Goal: Information Seeking & Learning: Learn about a topic

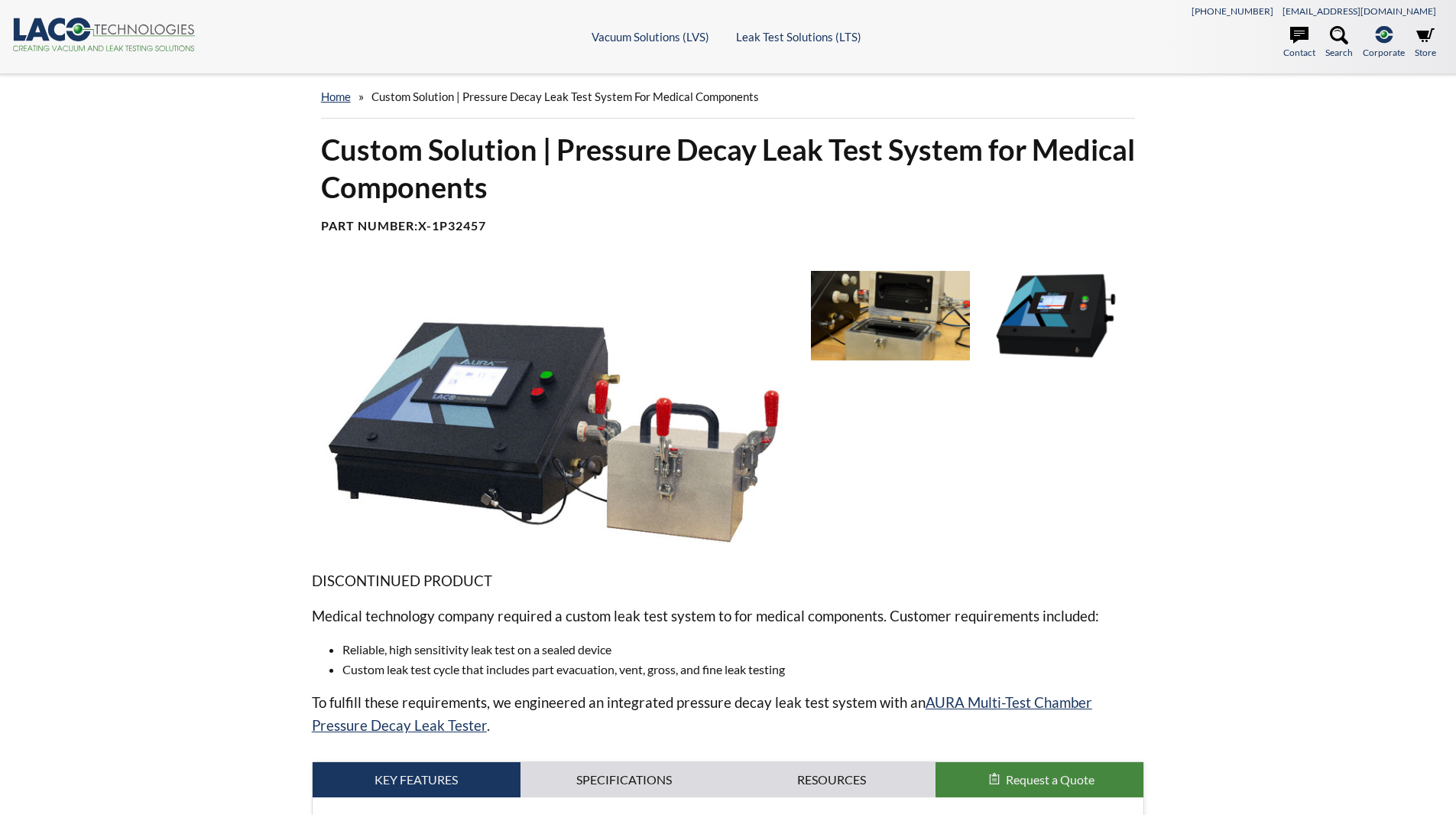
select select "Language Translate Widget"
click at [572, 437] on img at bounding box center [555, 408] width 487 height 274
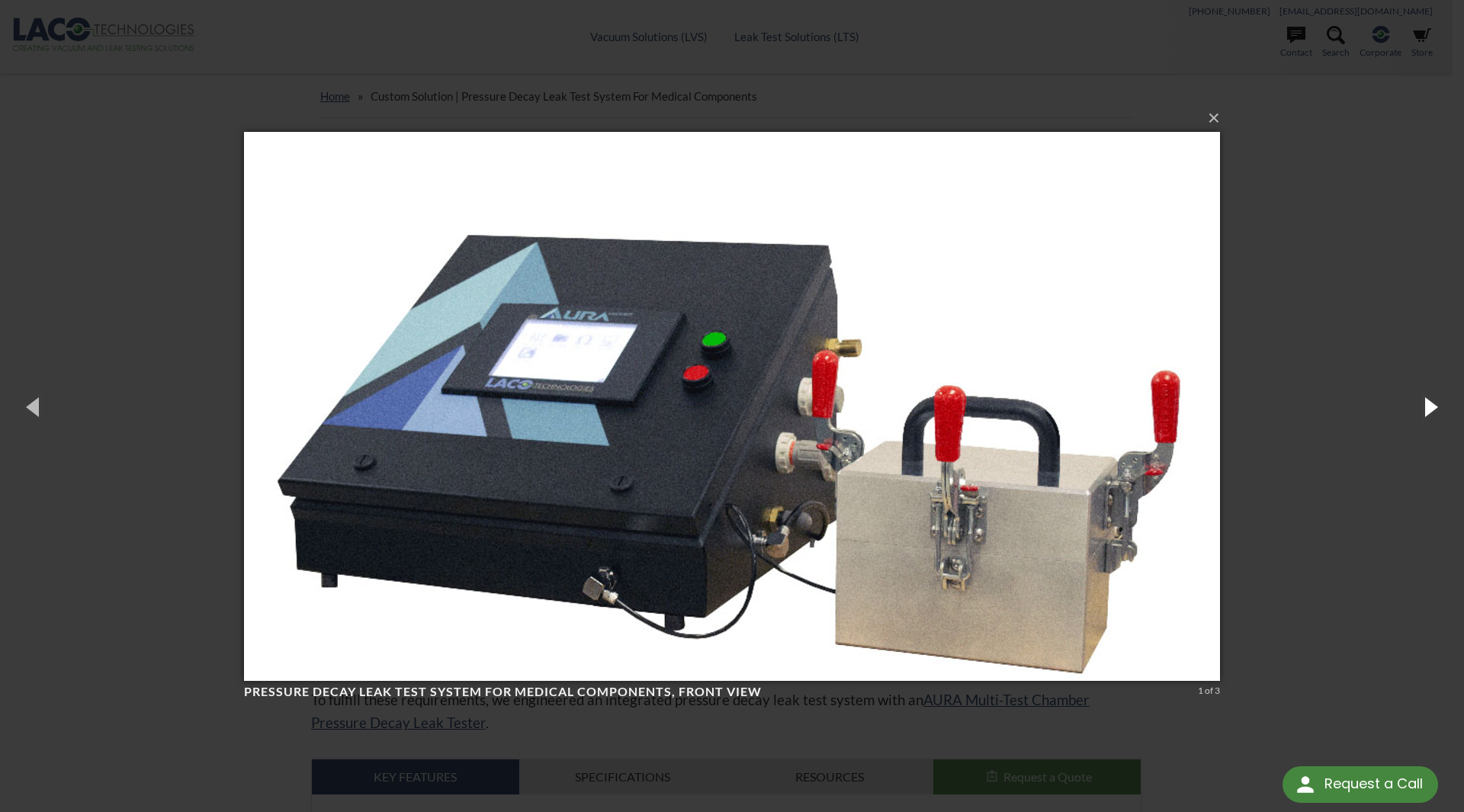
click at [1432, 416] on button "button" at bounding box center [1429, 406] width 69 height 83
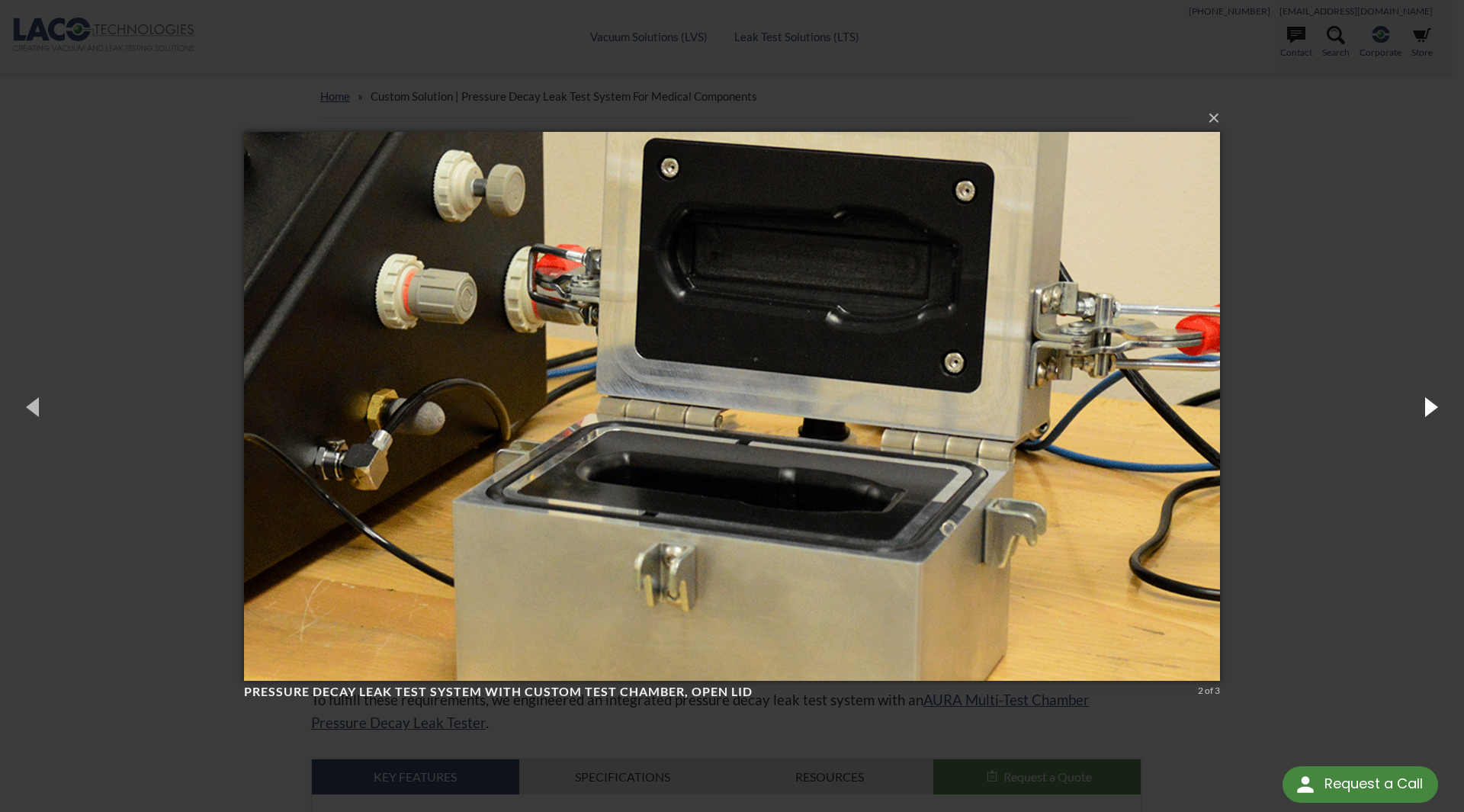
click at [1432, 416] on button "button" at bounding box center [1429, 406] width 69 height 83
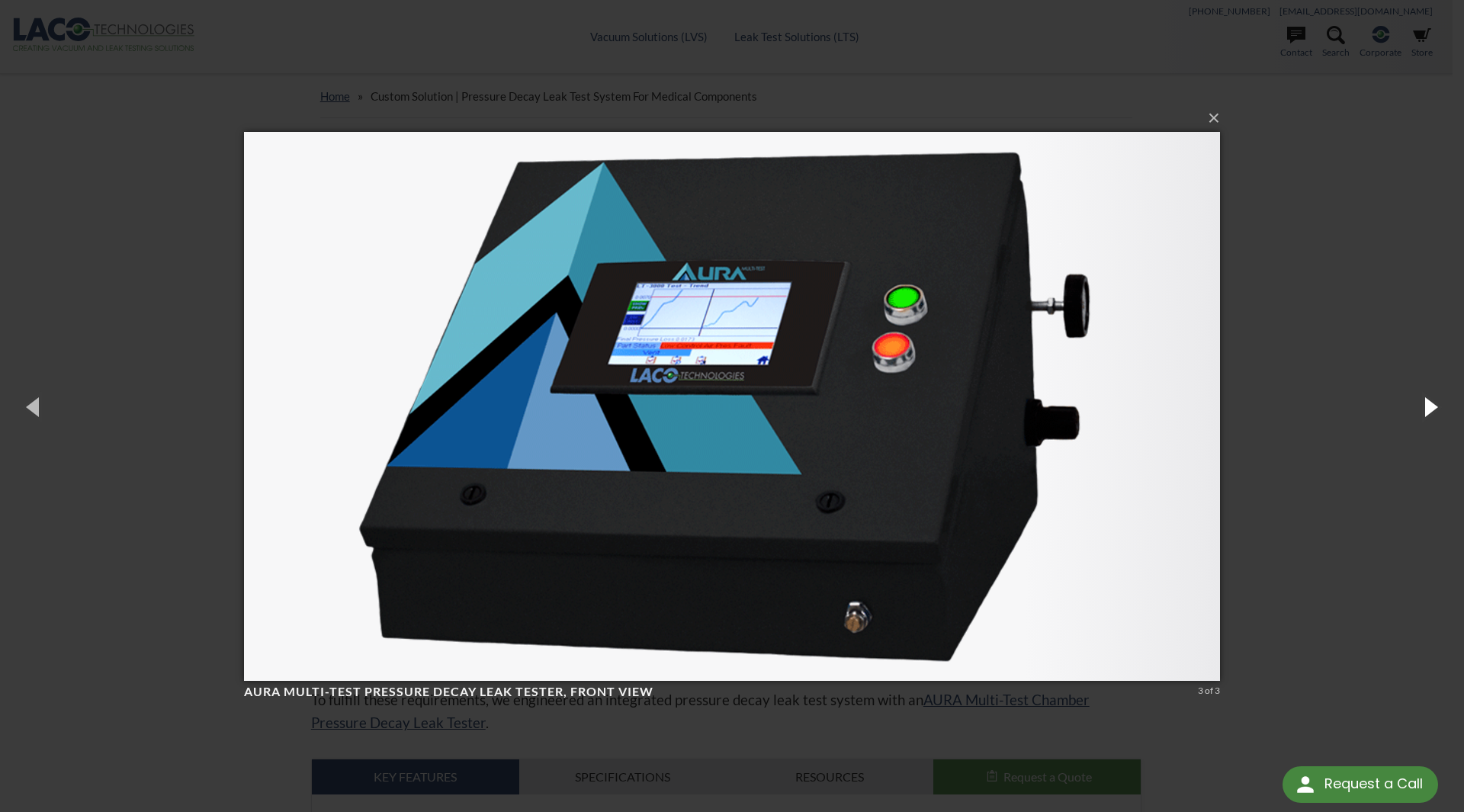
click at [1432, 416] on button "button" at bounding box center [1429, 406] width 69 height 83
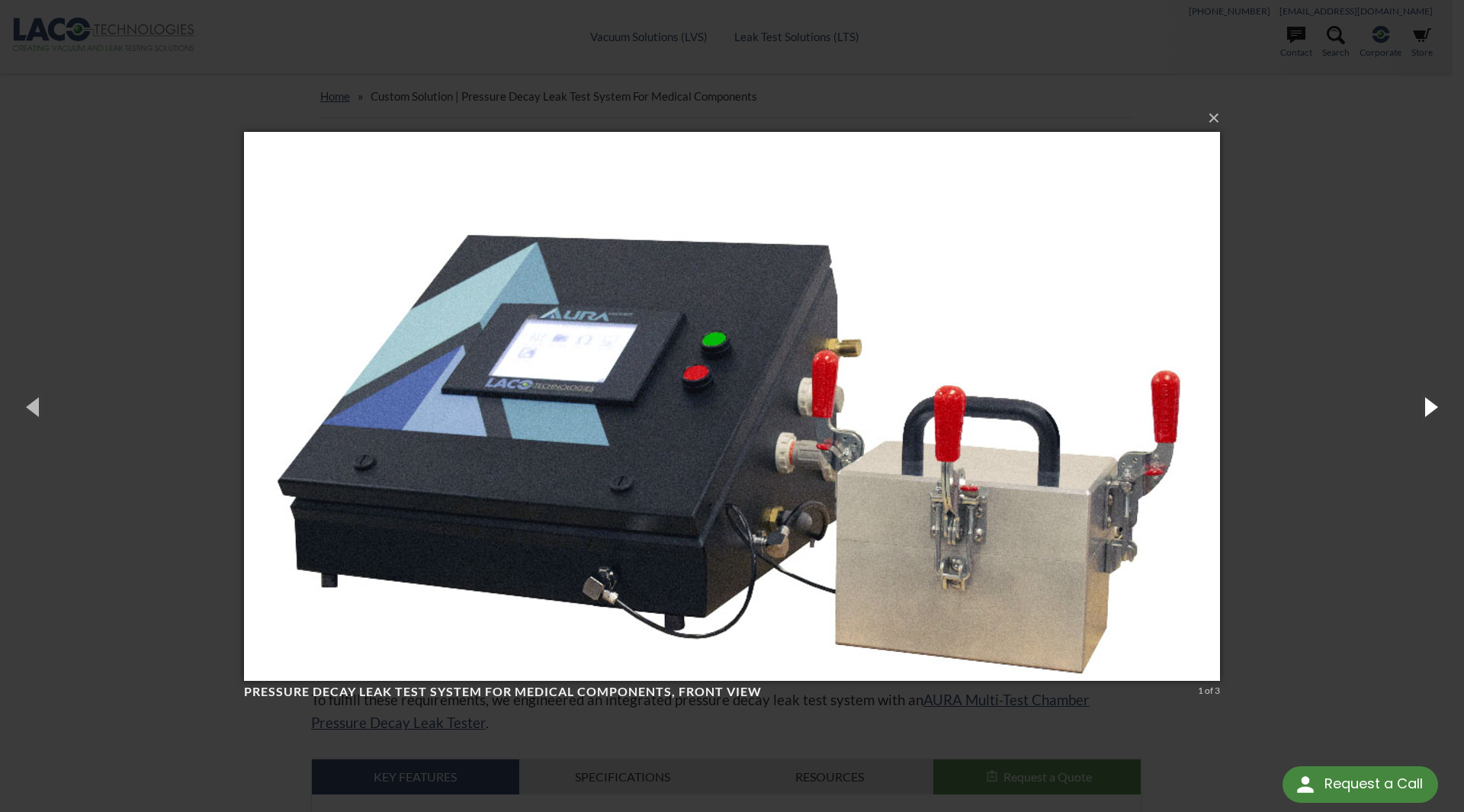
click at [1432, 416] on button "button" at bounding box center [1429, 406] width 69 height 83
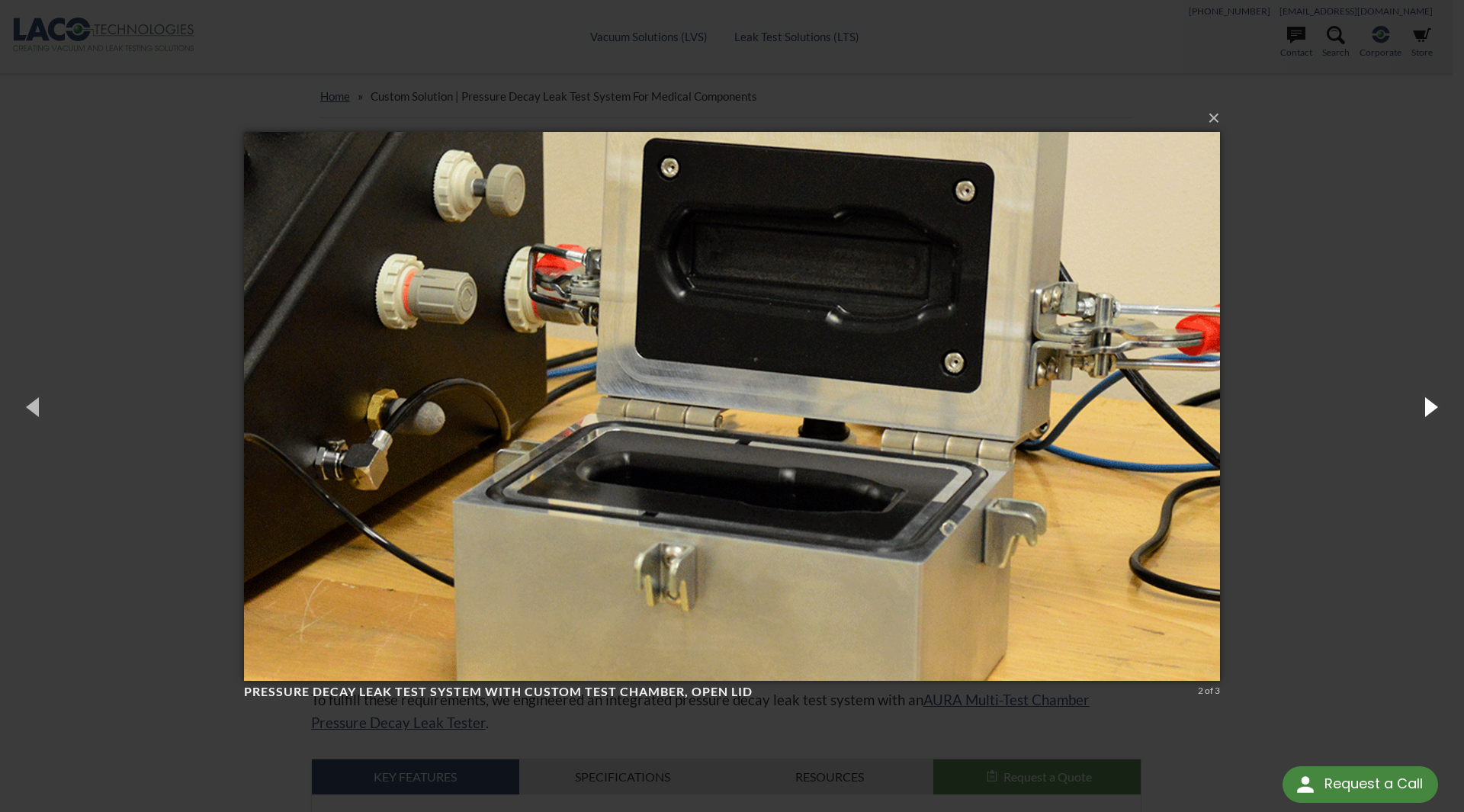
click at [1432, 416] on button "button" at bounding box center [1429, 406] width 69 height 83
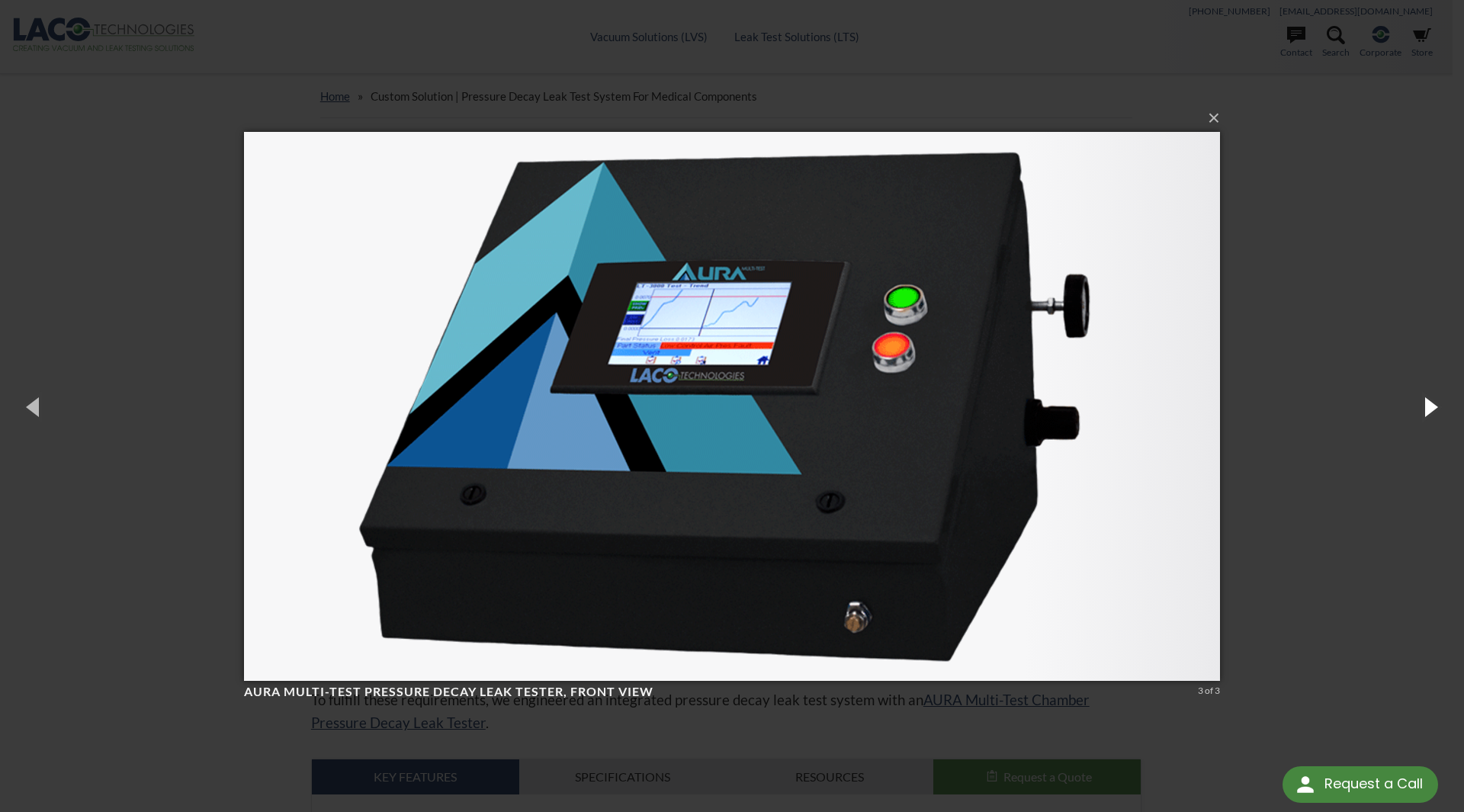
click at [1432, 416] on button "button" at bounding box center [1429, 406] width 69 height 83
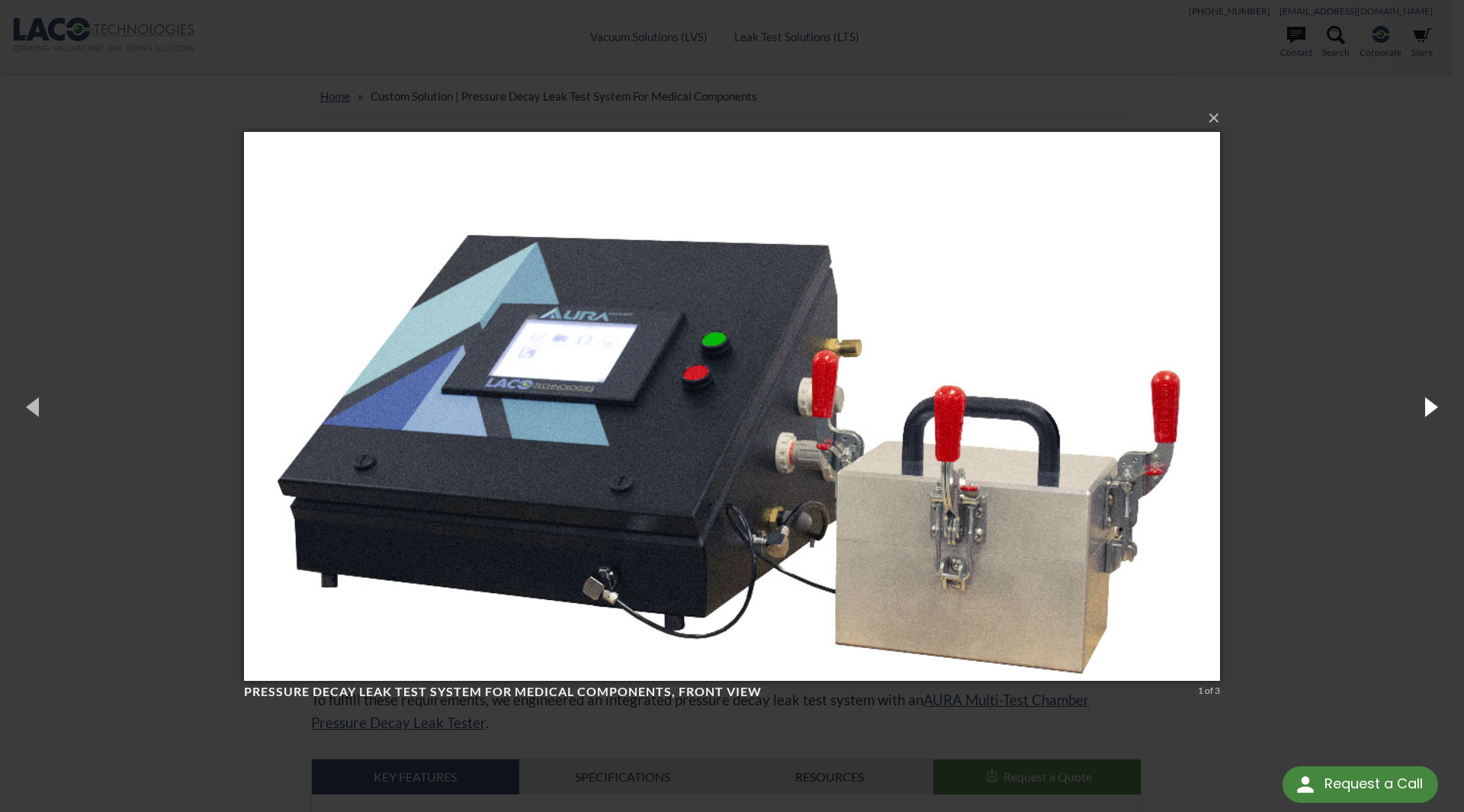
click at [1432, 416] on button "button" at bounding box center [1429, 406] width 69 height 83
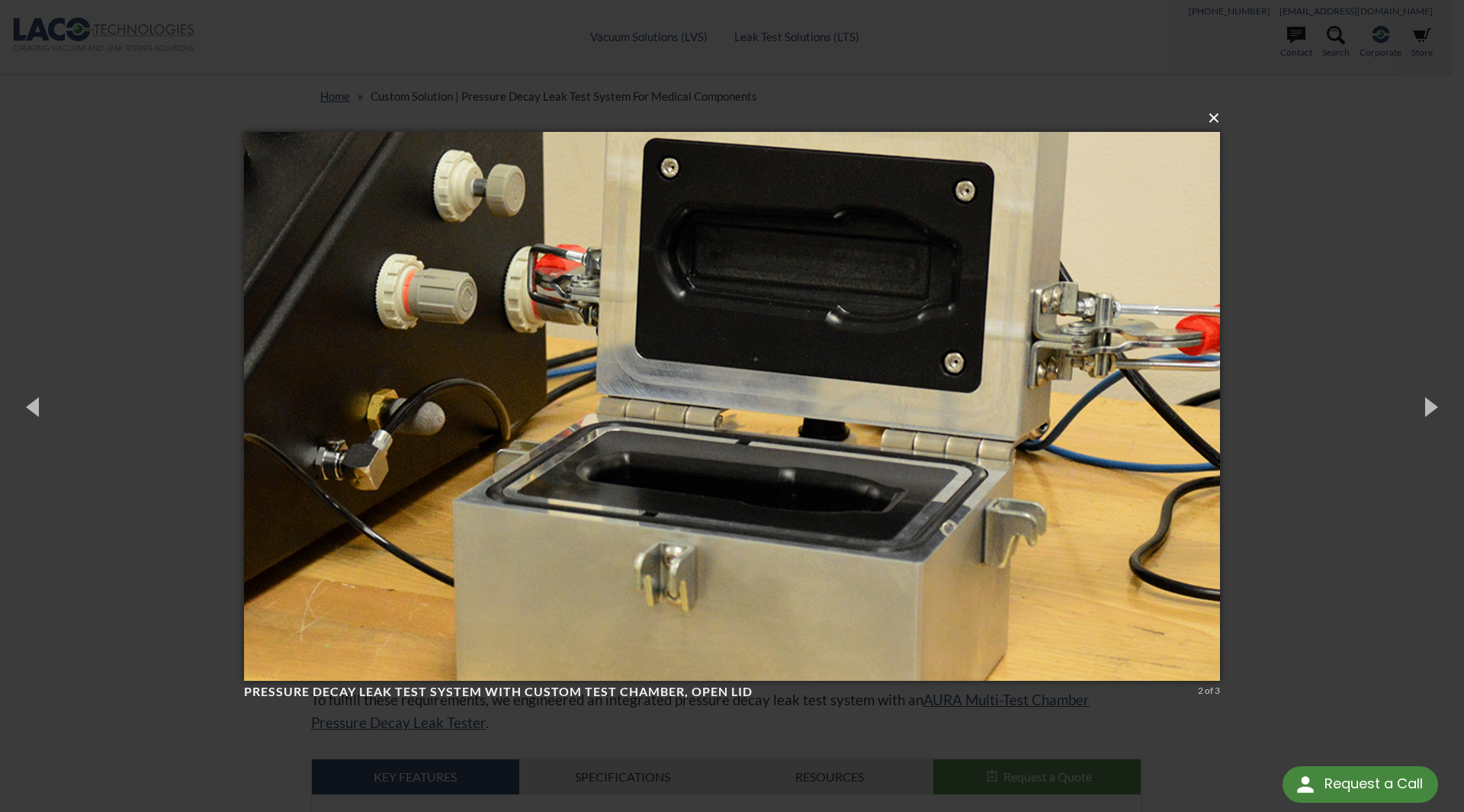
click at [1217, 121] on button "×" at bounding box center [736, 118] width 976 height 34
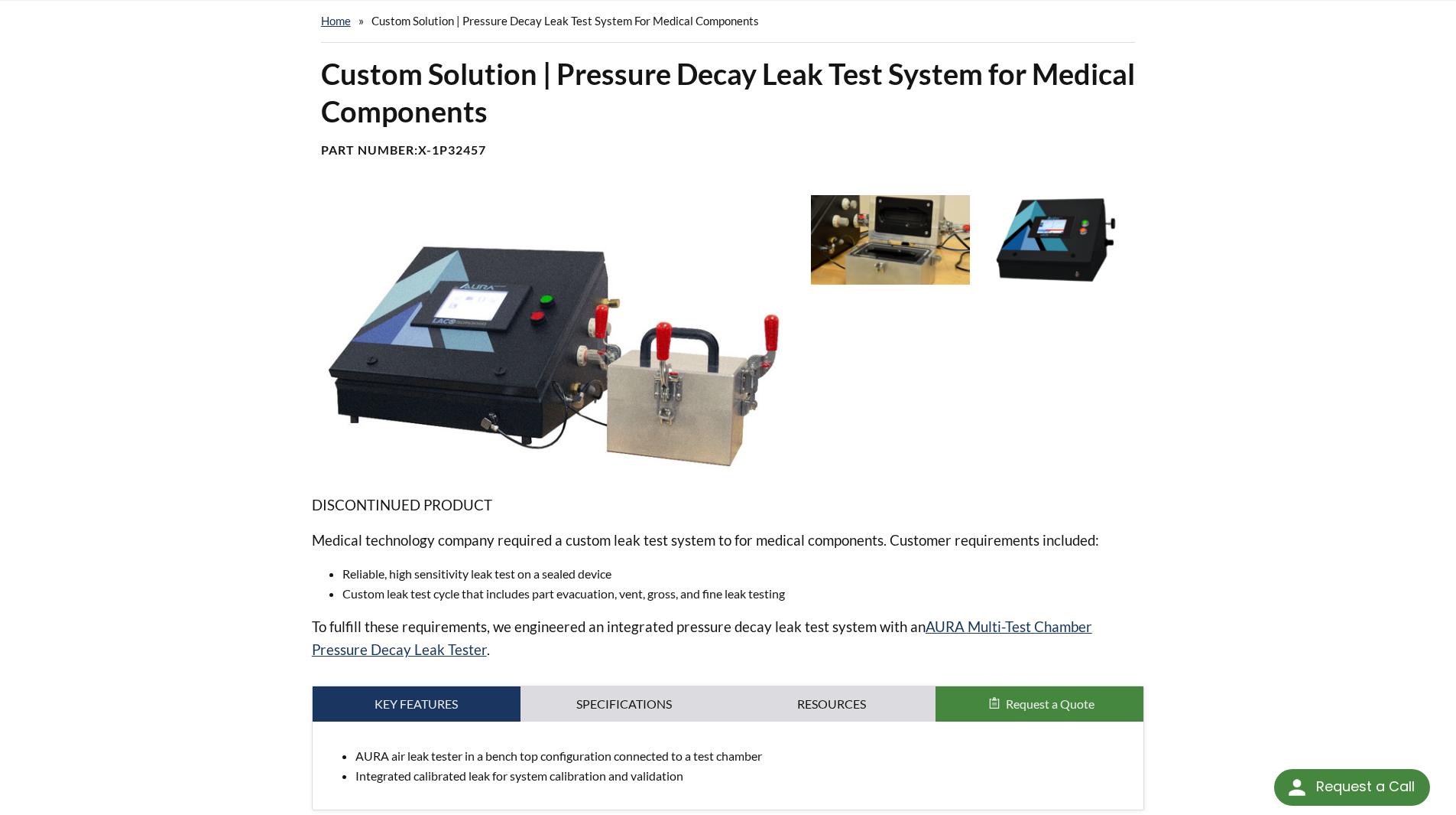
scroll to position [77, 0]
click at [645, 690] on link "Specifications" at bounding box center [624, 703] width 208 height 36
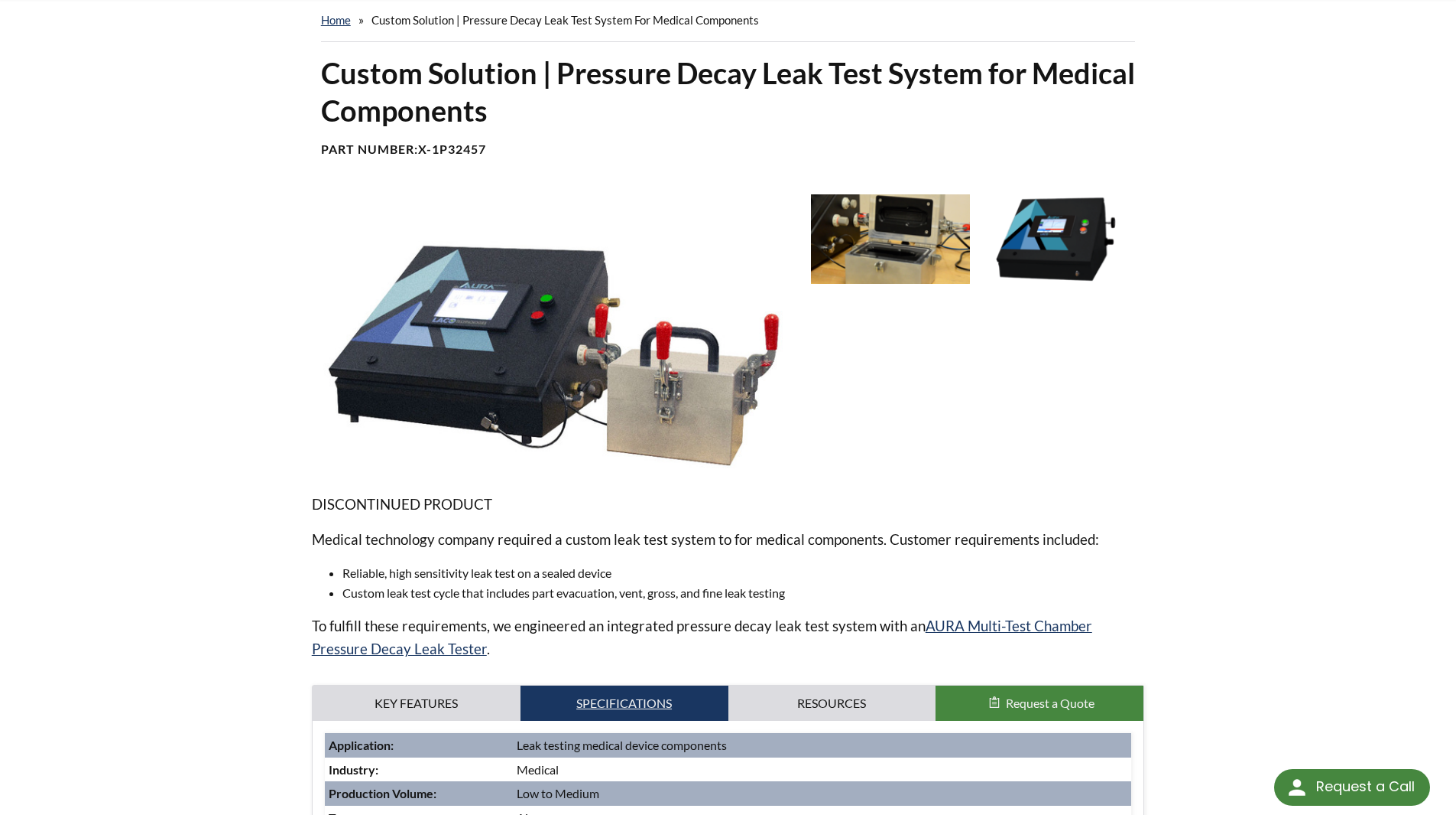
scroll to position [306, 0]
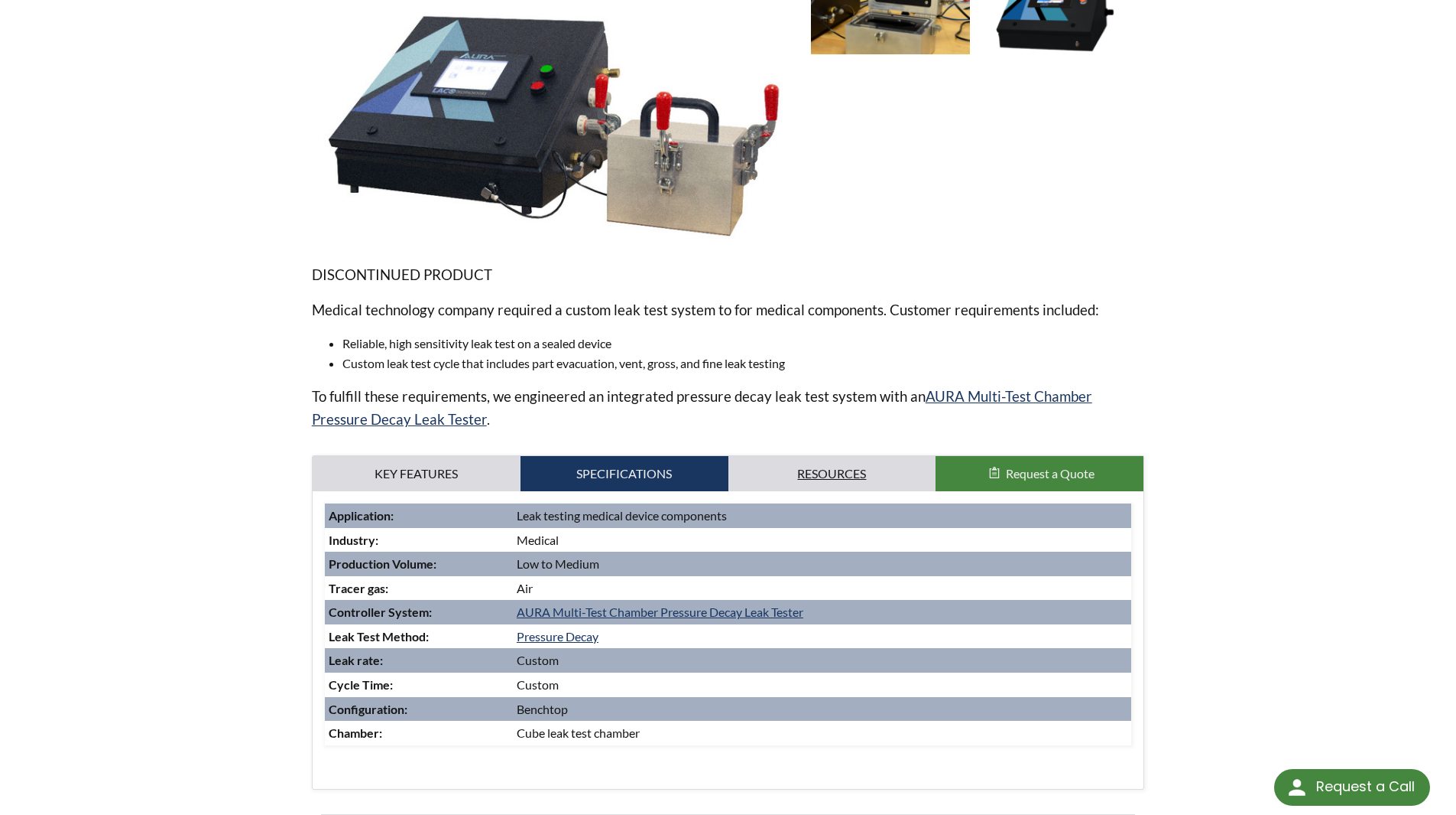
click at [806, 477] on link "Resources" at bounding box center [832, 474] width 208 height 36
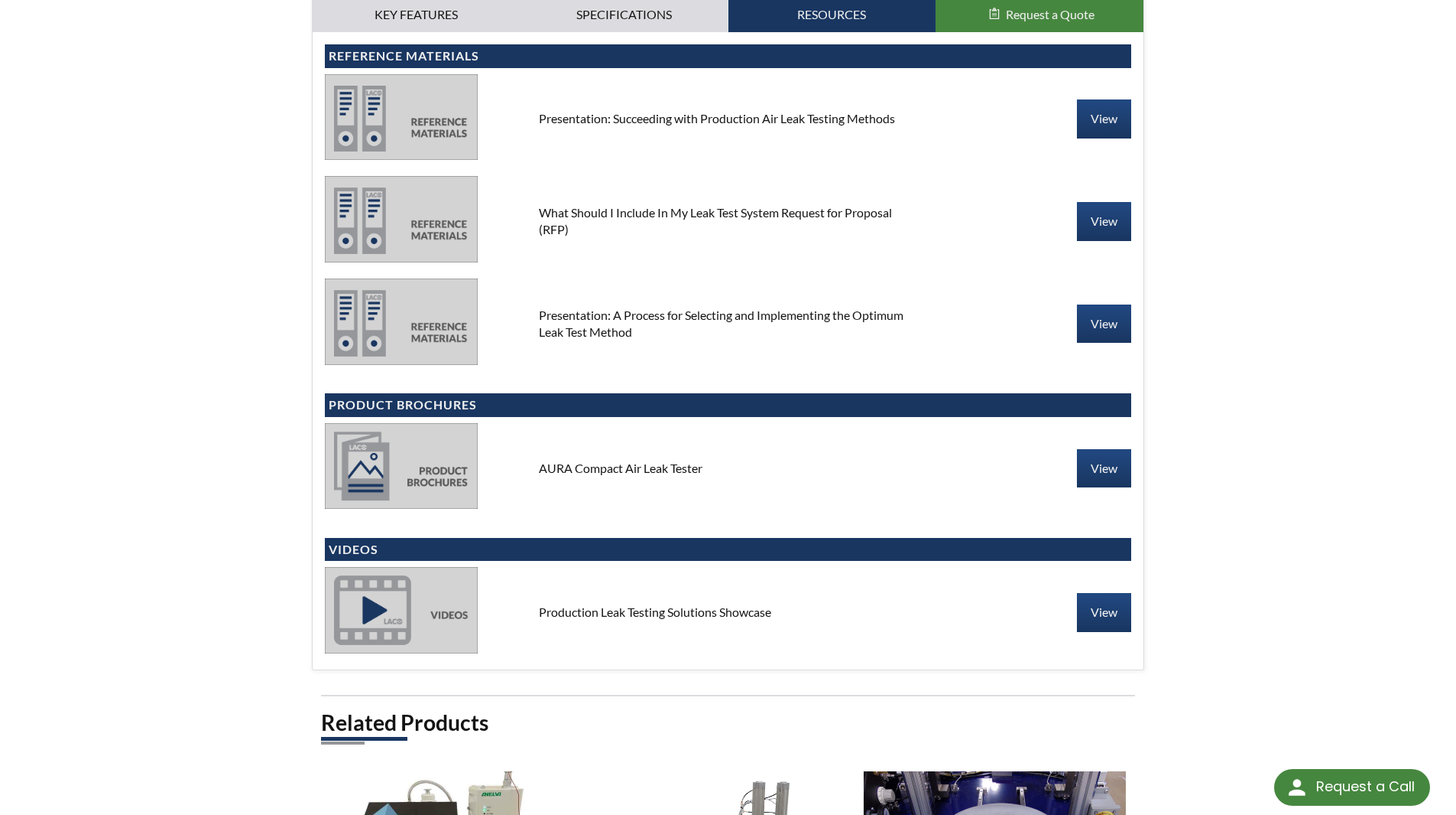
scroll to position [841, 0]
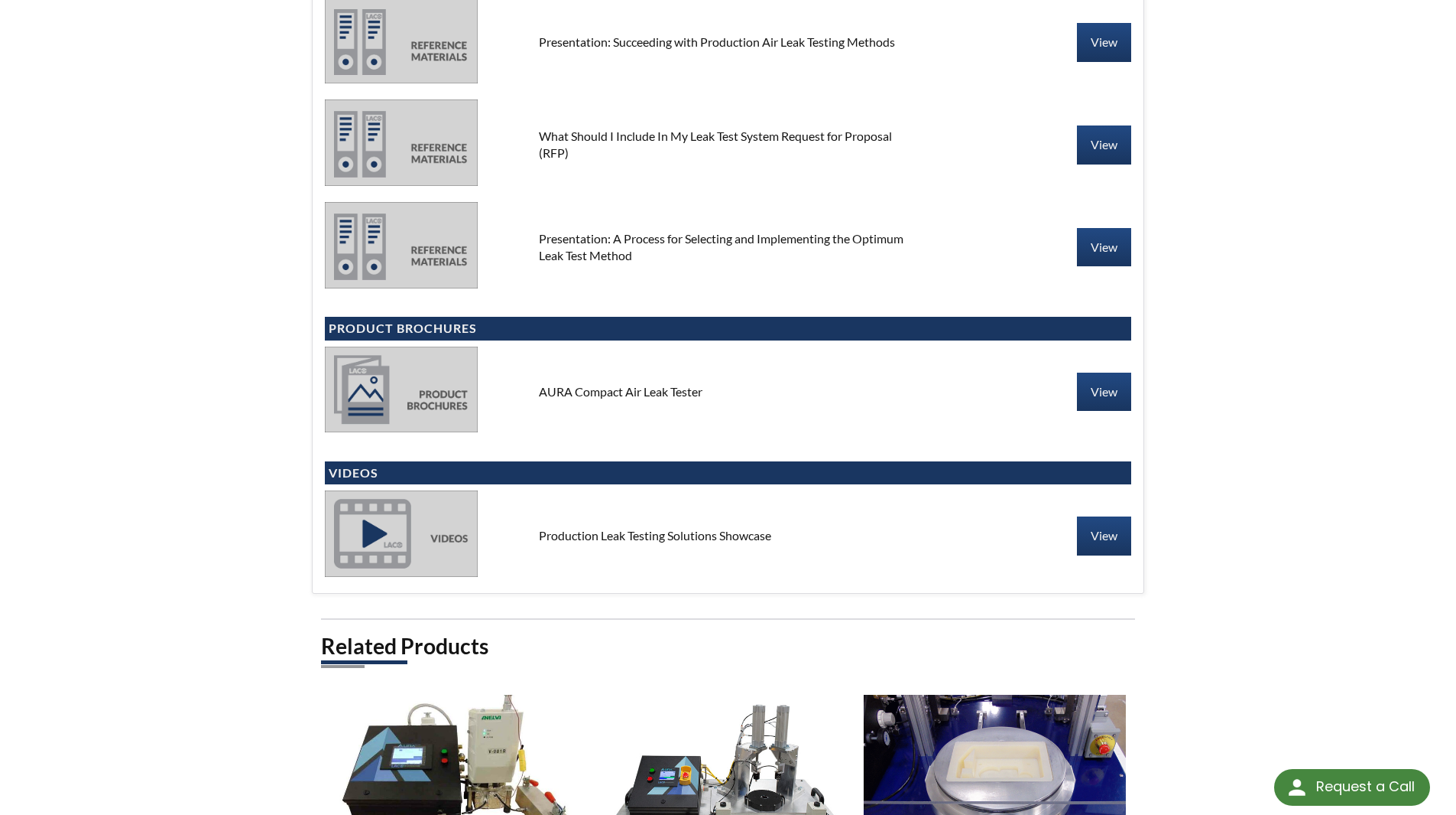
click at [367, 531] on img at bounding box center [401, 533] width 153 height 85
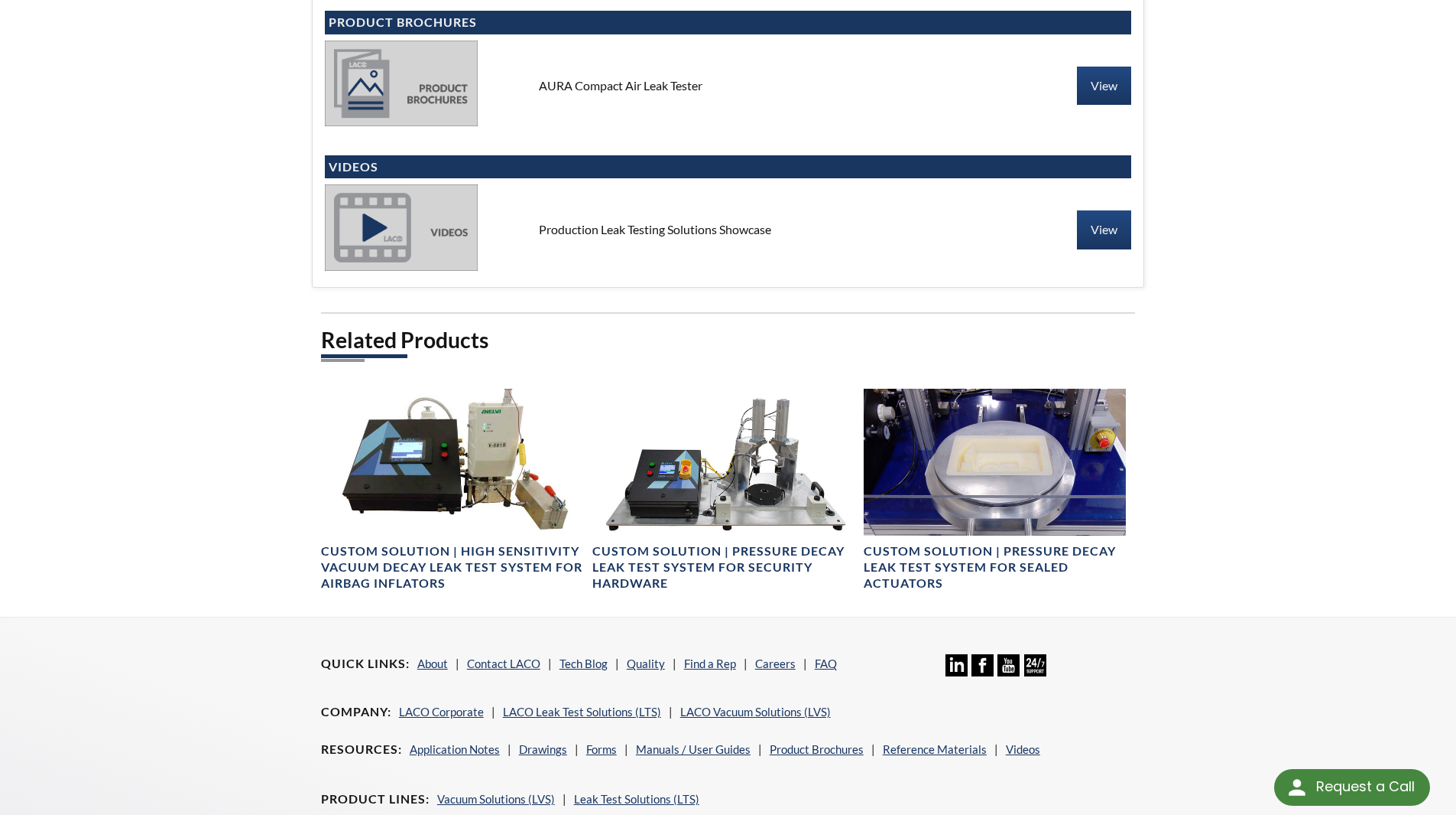
scroll to position [994, 0]
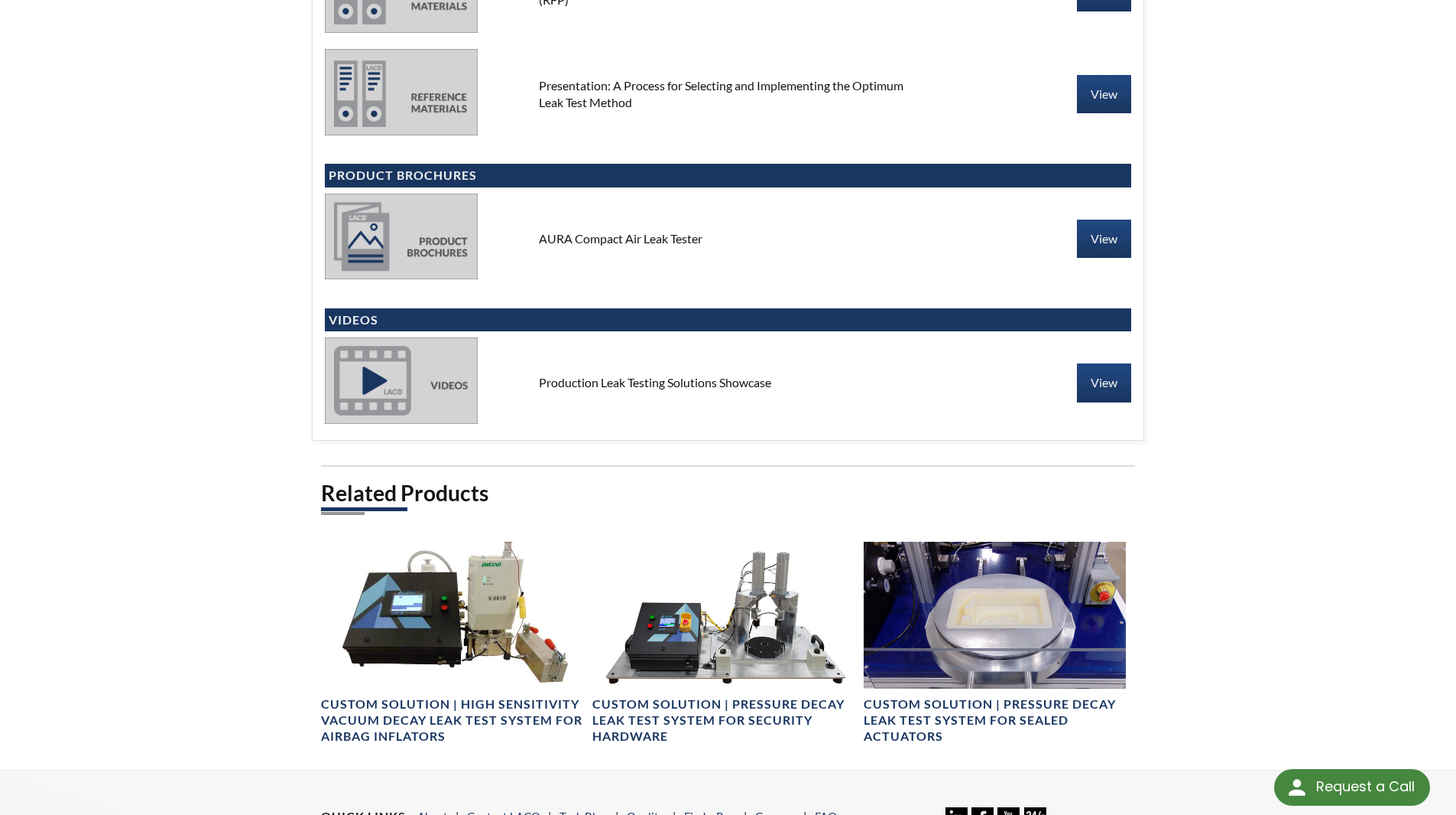
click at [374, 376] on img at bounding box center [401, 380] width 153 height 85
click at [1096, 375] on link "View" at bounding box center [1104, 383] width 55 height 38
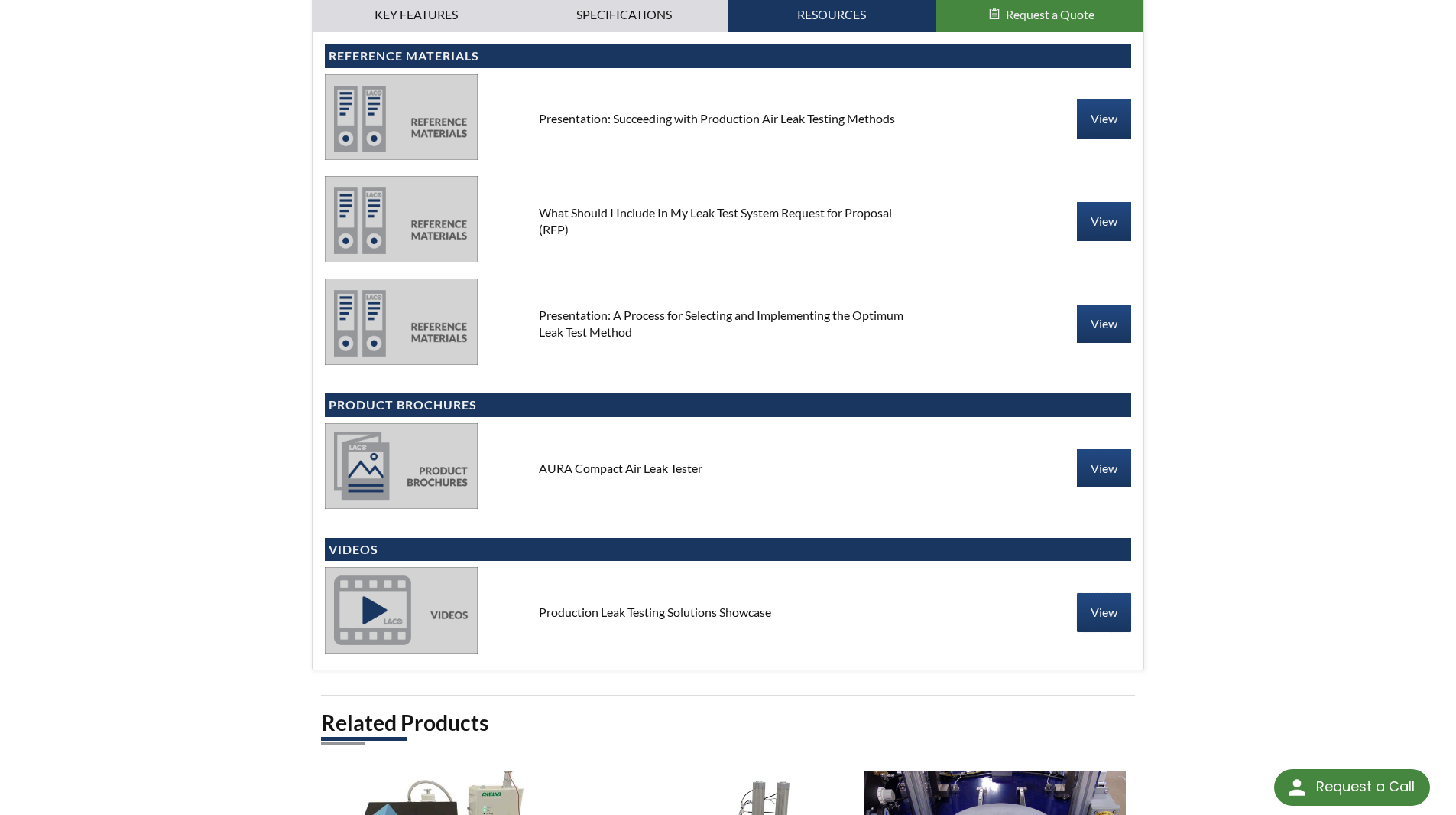
scroll to position [535, 0]
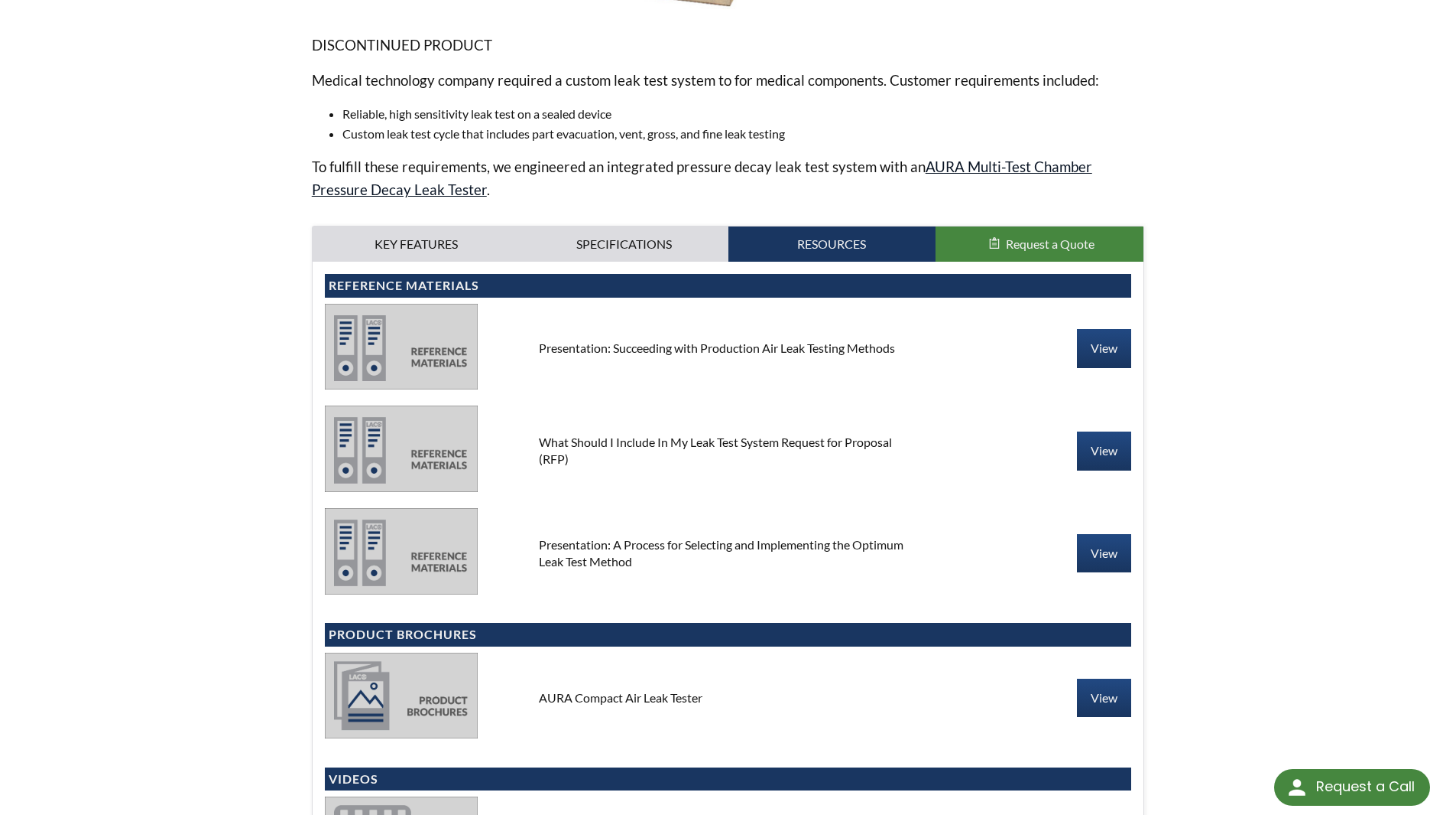
click at [968, 171] on link "AURA Multi-Test Chamber Pressure Decay Leak Tester" at bounding box center [702, 177] width 781 height 40
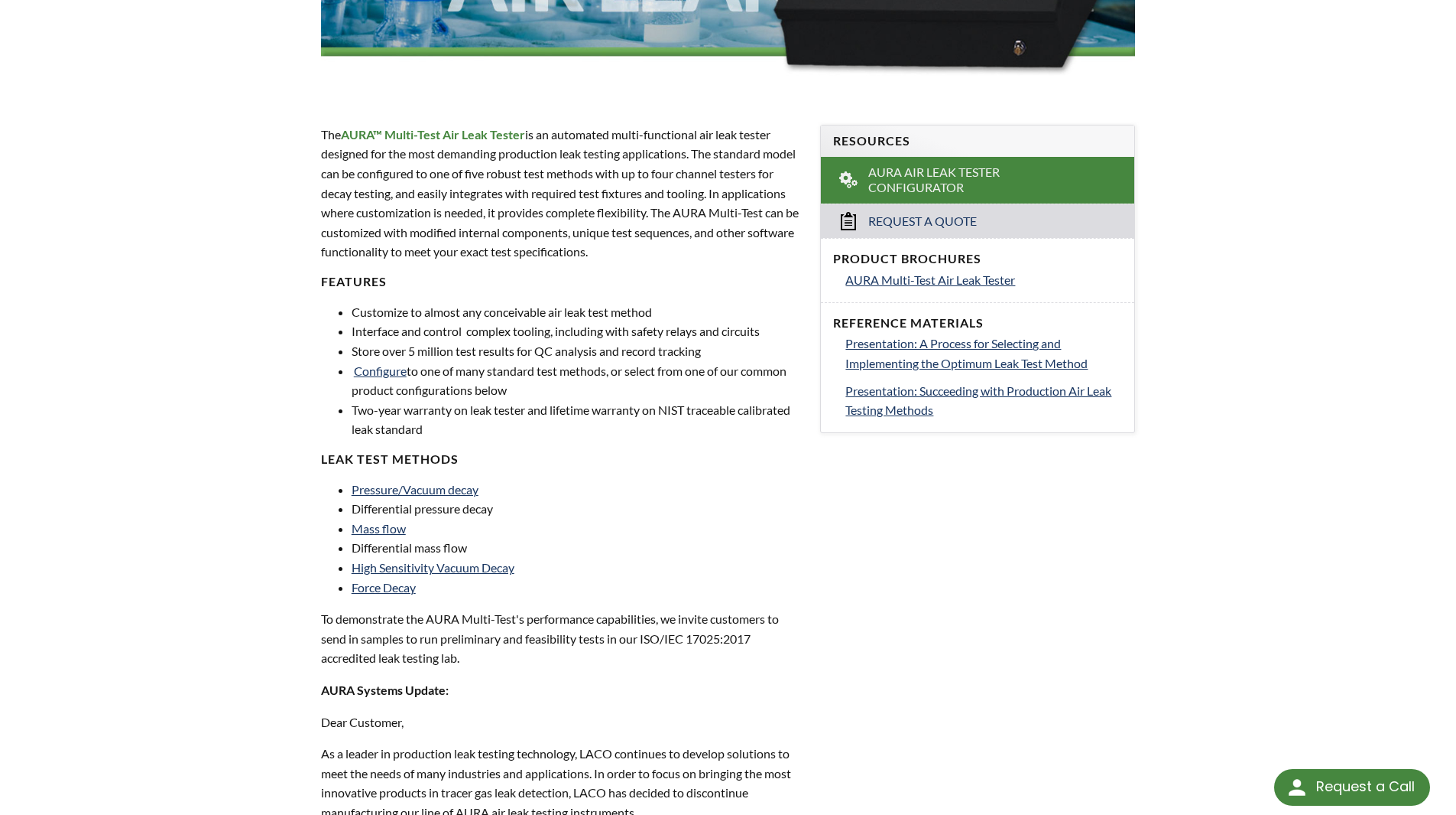
scroll to position [406, 0]
